Goal: Use online tool/utility: Use online tool/utility

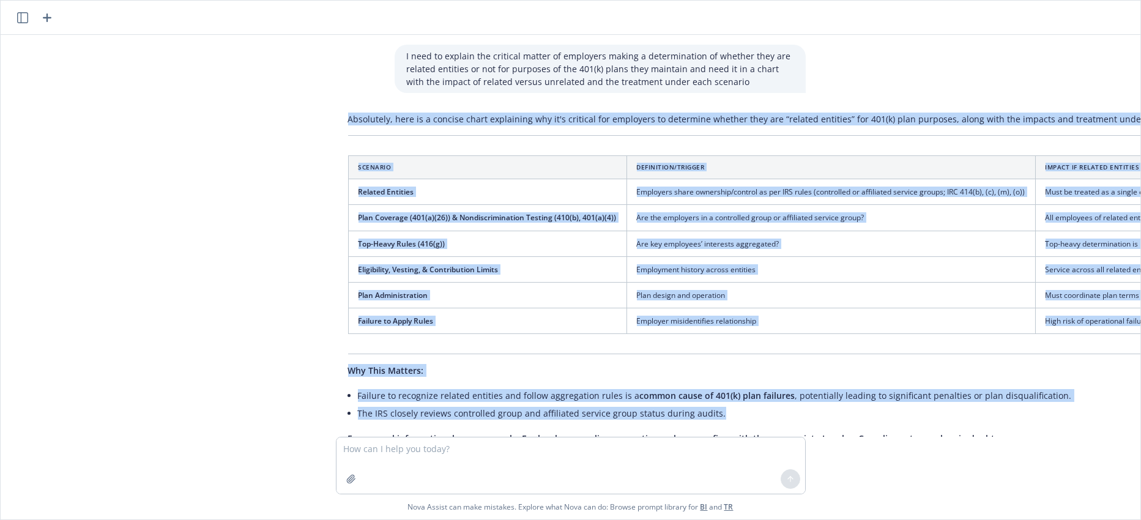
scroll to position [64, 0]
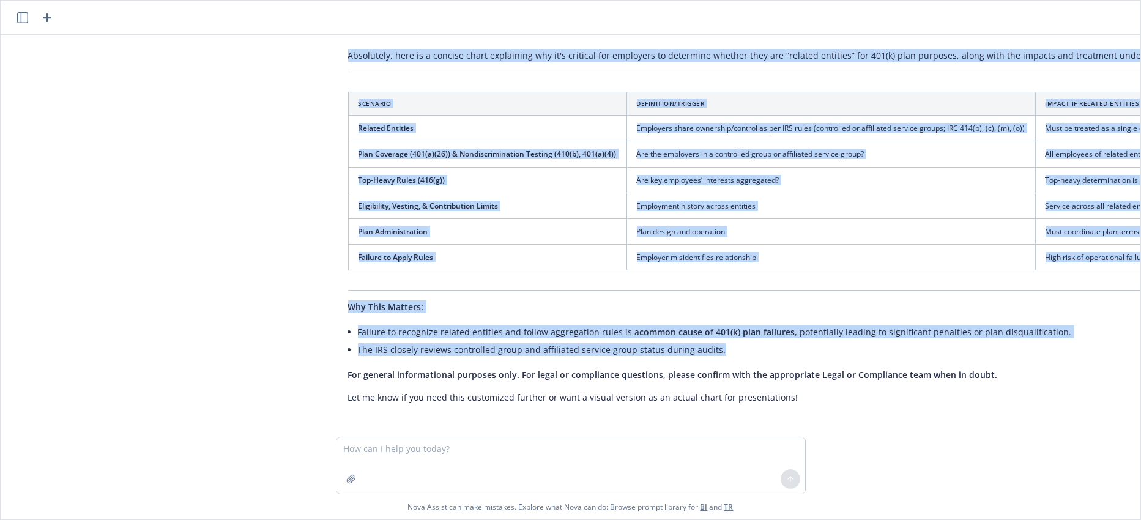
click at [45, 17] on icon "button" at bounding box center [47, 17] width 9 height 9
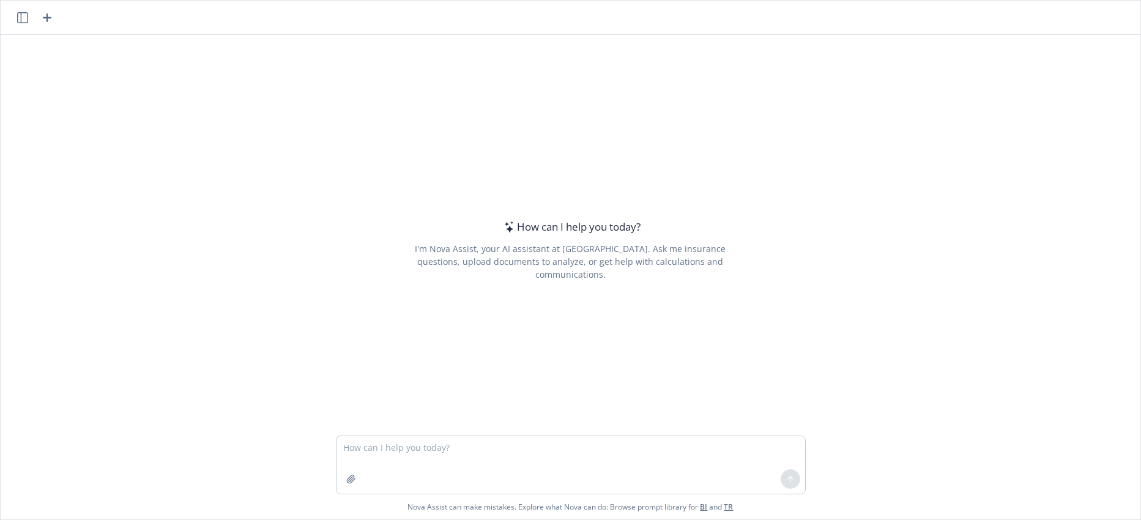
click at [340, 442] on textarea at bounding box center [571, 465] width 469 height 58
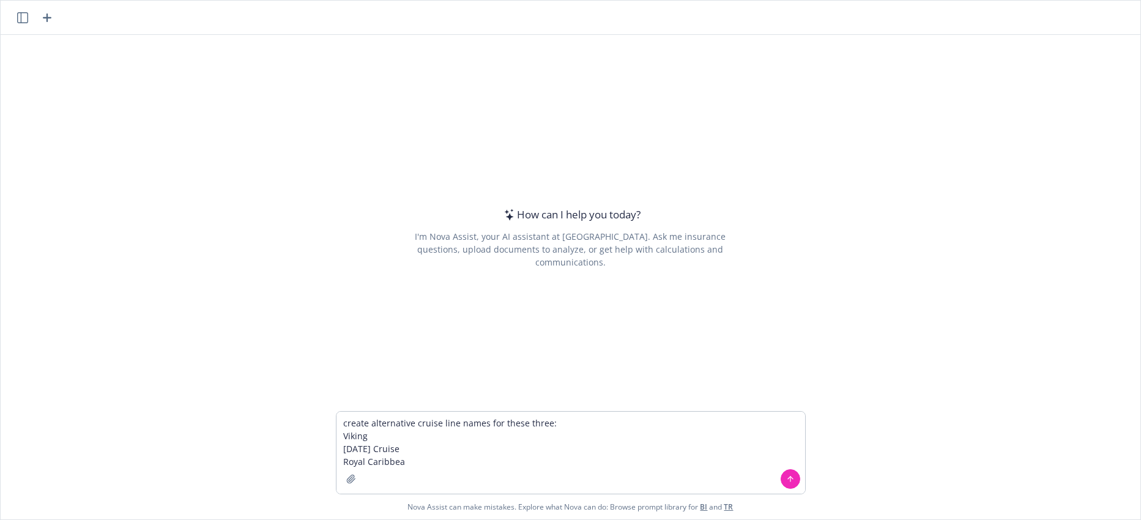
type textarea "create alternative cruise line names for these three: Viking [DATE] Cruise Roya…"
